Goal: Information Seeking & Learning: Learn about a topic

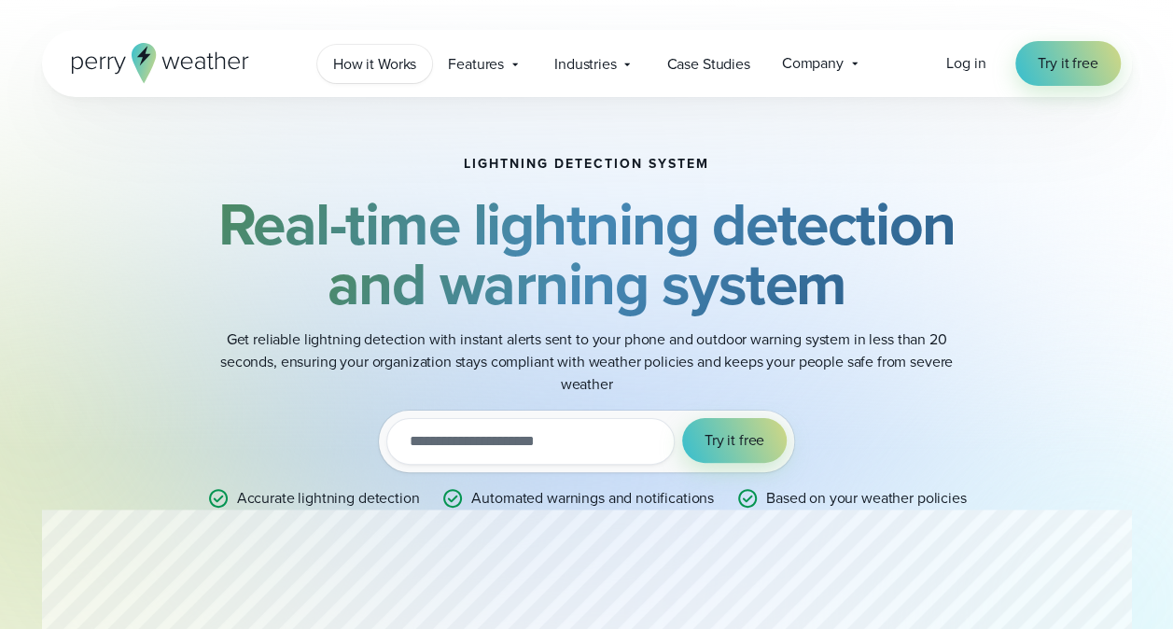
click at [374, 58] on span "How it Works" at bounding box center [374, 64] width 83 height 22
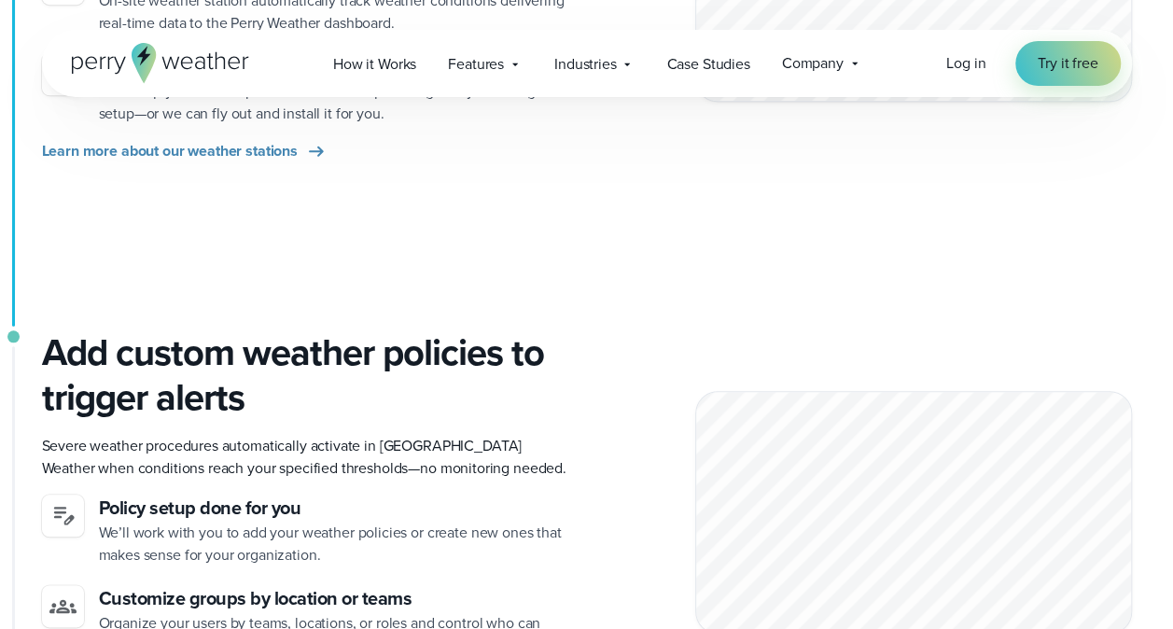
scroll to position [747, 0]
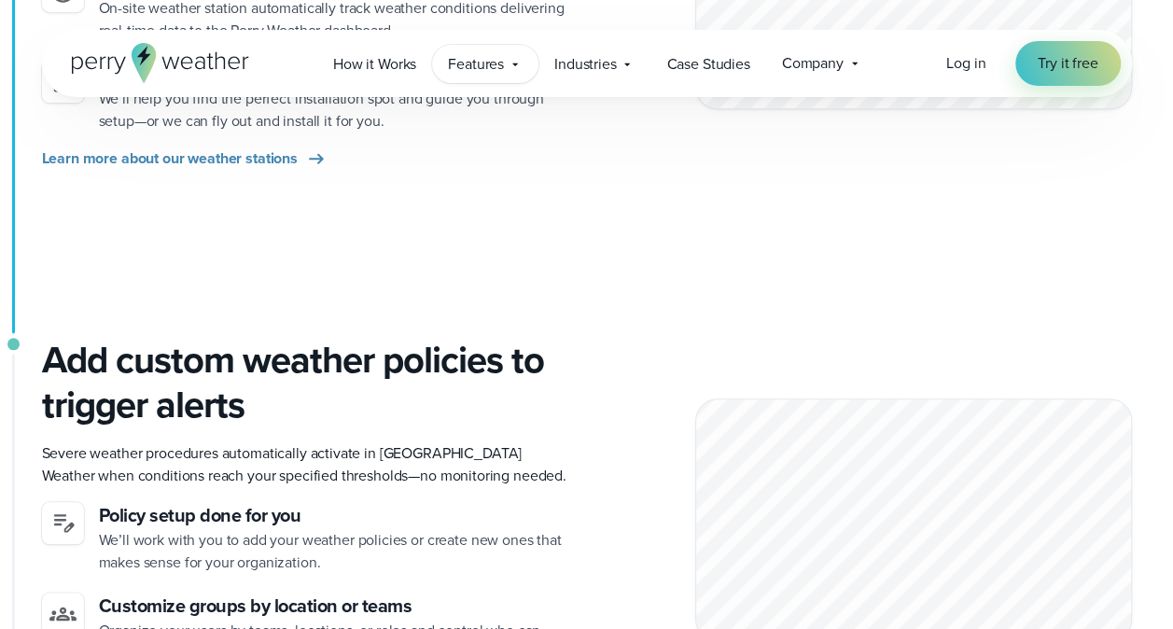
click at [474, 71] on span "Features" at bounding box center [476, 64] width 56 height 22
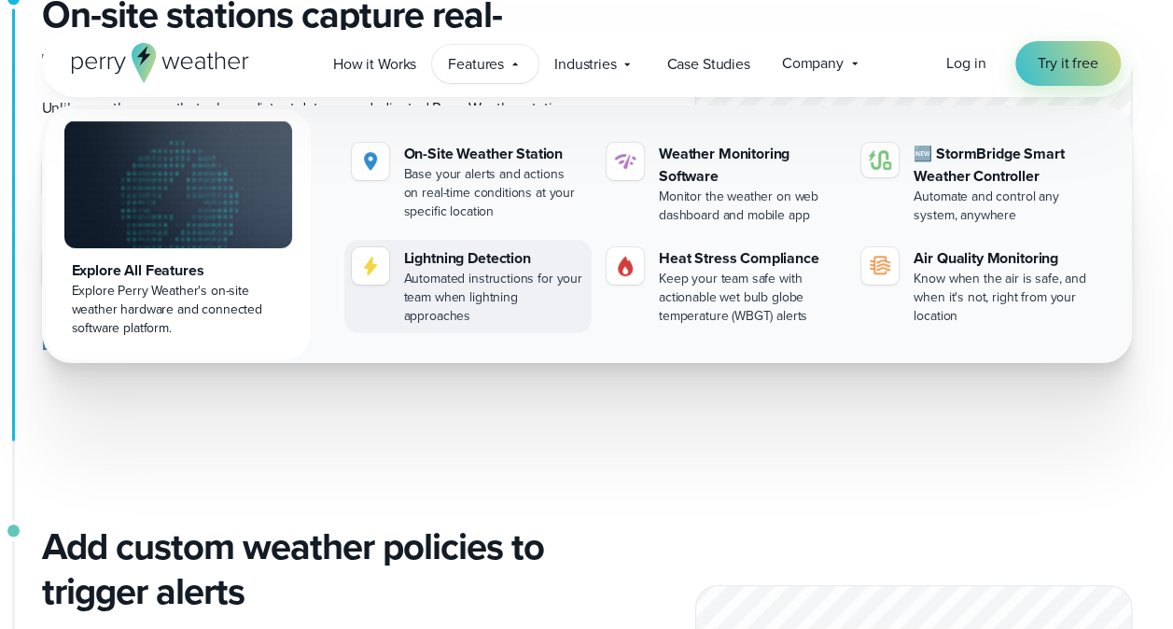
scroll to position [560, 0]
click at [457, 268] on div "Lightning Detection" at bounding box center [494, 258] width 180 height 22
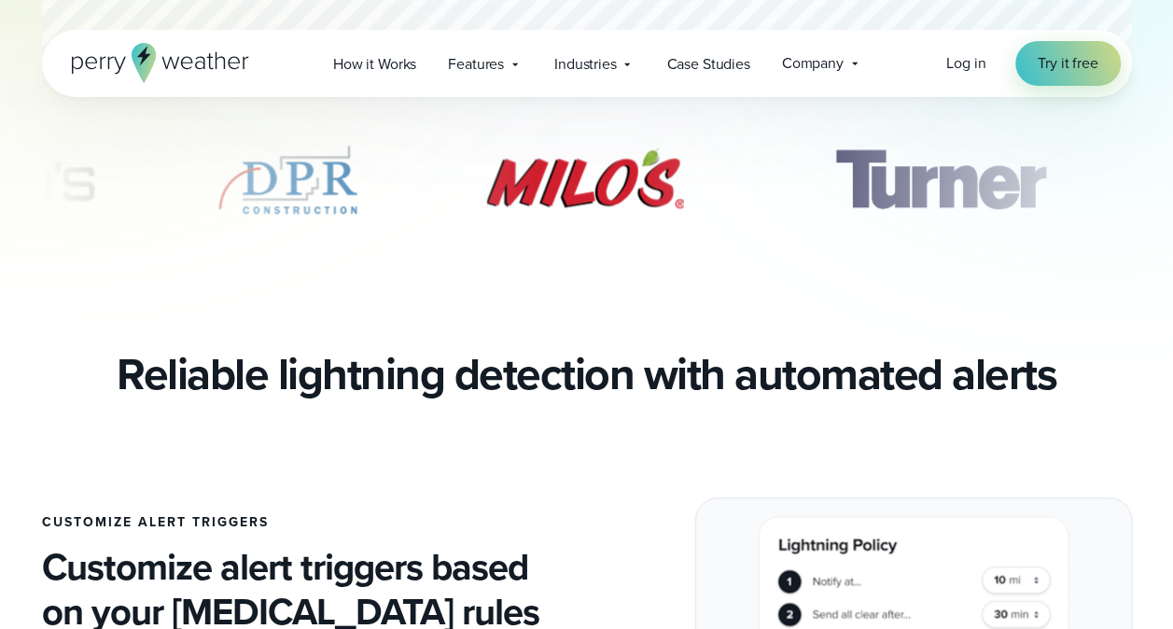
scroll to position [467, 0]
